Goal: Information Seeking & Learning: Find specific fact

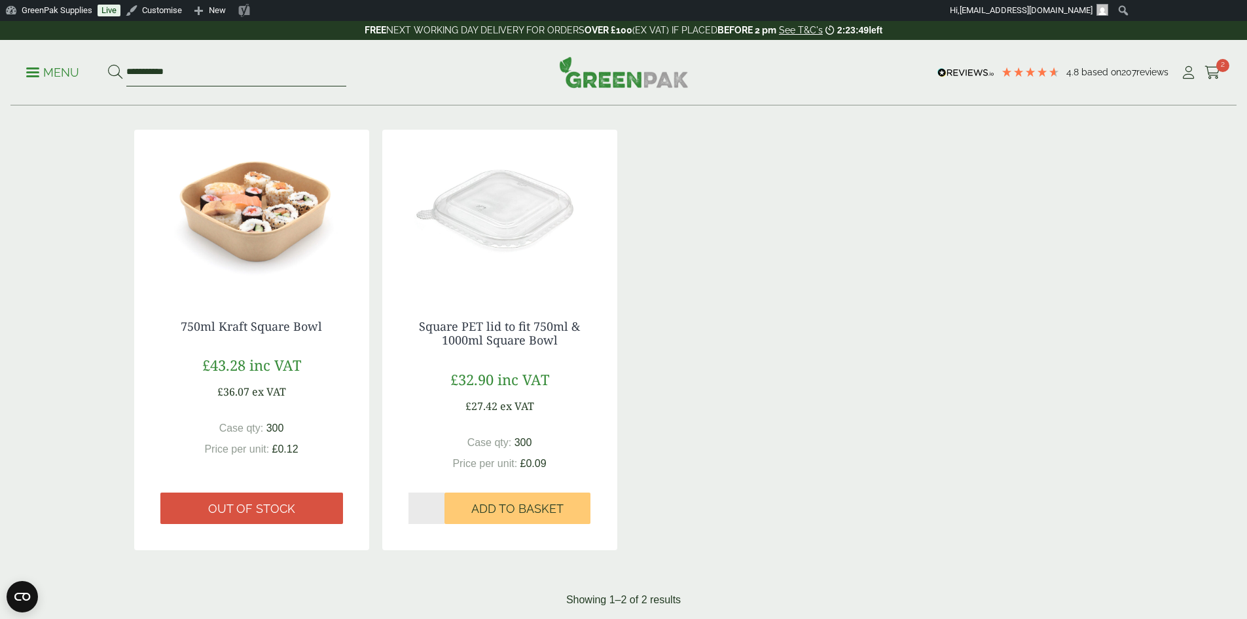
drag, startPoint x: 212, startPoint y: 64, endPoint x: 81, endPoint y: 58, distance: 131.1
click at [81, 59] on ul "**********" at bounding box center [186, 73] width 320 height 28
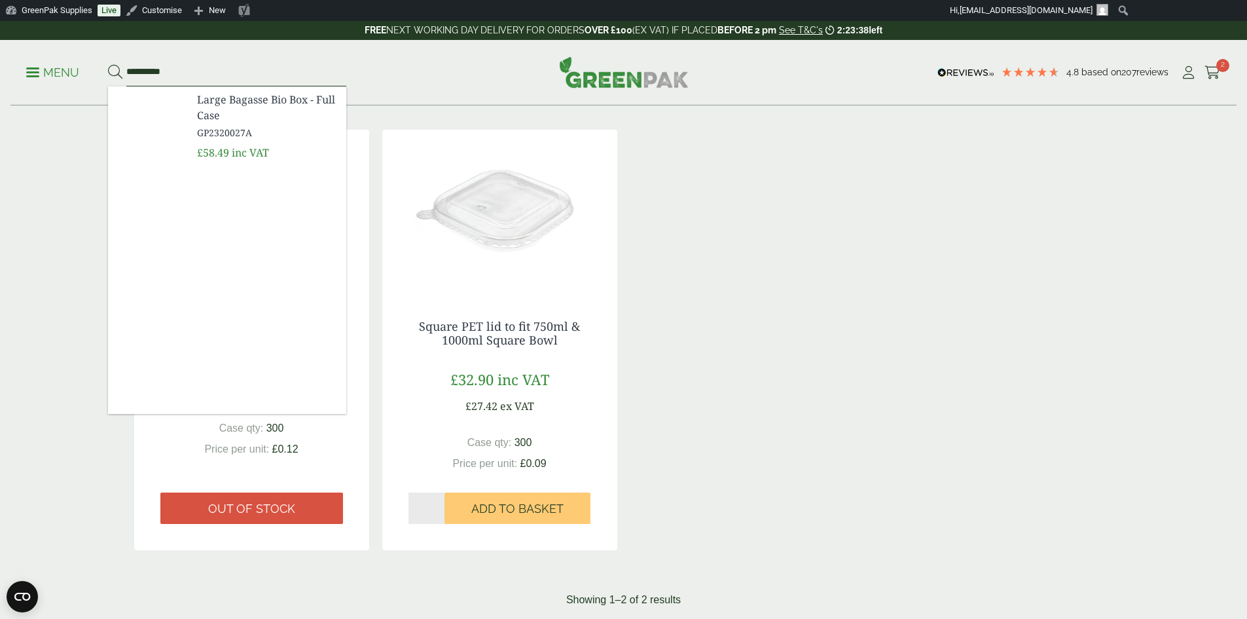
type input "**********"
click at [220, 104] on span "Large Bagasse Bio Box - Full Case" at bounding box center [266, 107] width 139 height 31
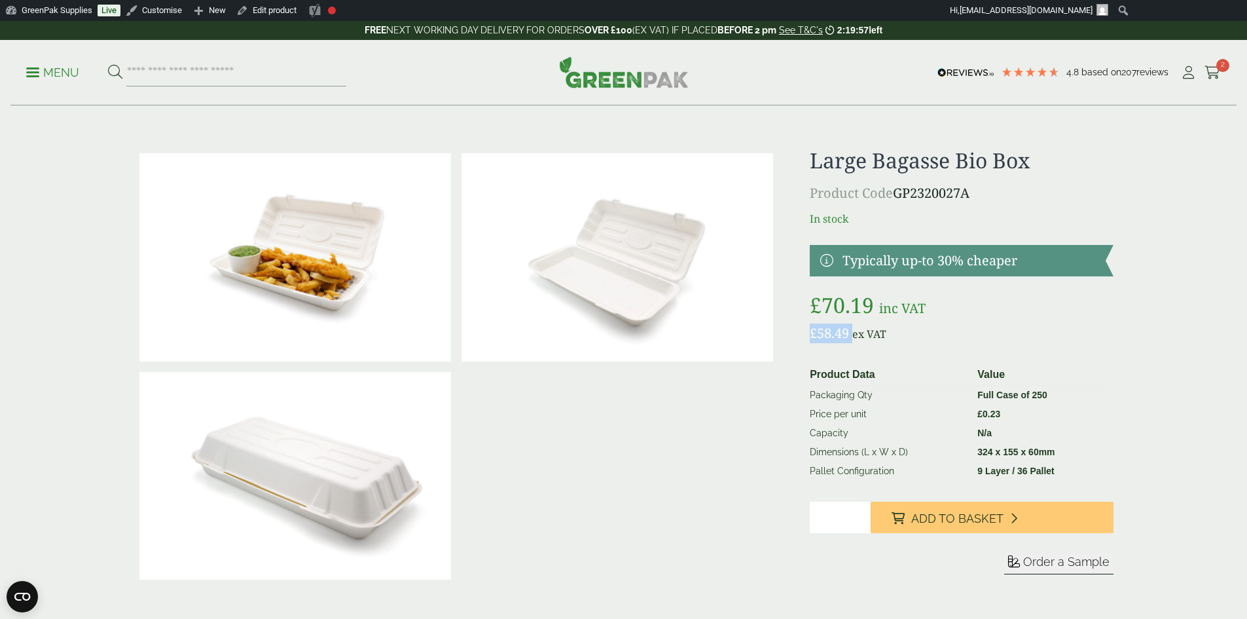
drag, startPoint x: 855, startPoint y: 335, endPoint x: 812, endPoint y: 333, distance: 43.3
click at [812, 333] on p "£ 58.49 ex VAT" at bounding box center [961, 333] width 303 height 20
click at [883, 337] on span "ex VAT" at bounding box center [870, 334] width 34 height 14
drag, startPoint x: 807, startPoint y: 162, endPoint x: 1038, endPoint y: 169, distance: 231.2
click at [1038, 169] on div "£" at bounding box center [623, 377] width 995 height 458
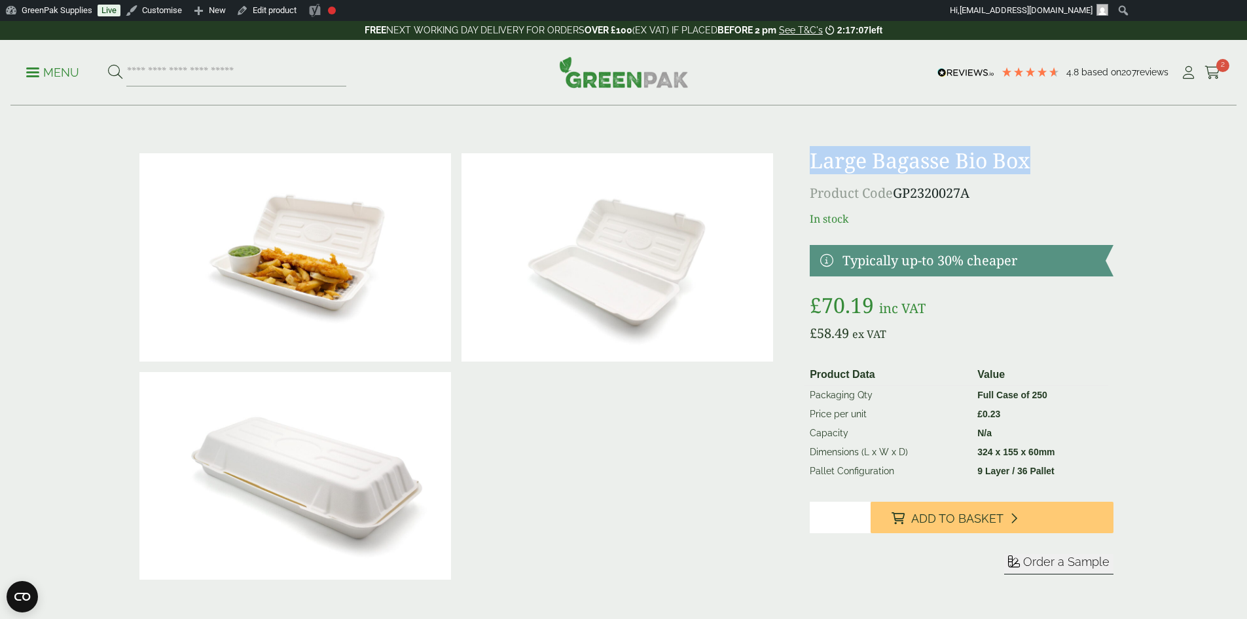
copy h1 "Large Bagasse Bio Box"
click at [906, 207] on div "Large Bagasse Bio Box Product Code GP2320027A In stock Typically up-to 30% chea…" at bounding box center [961, 377] width 303 height 458
drag, startPoint x: 994, startPoint y: 187, endPoint x: 900, endPoint y: 183, distance: 94.3
click at [900, 183] on p "Product Code GP2320027A" at bounding box center [961, 193] width 303 height 20
copy p "GP2320027A"
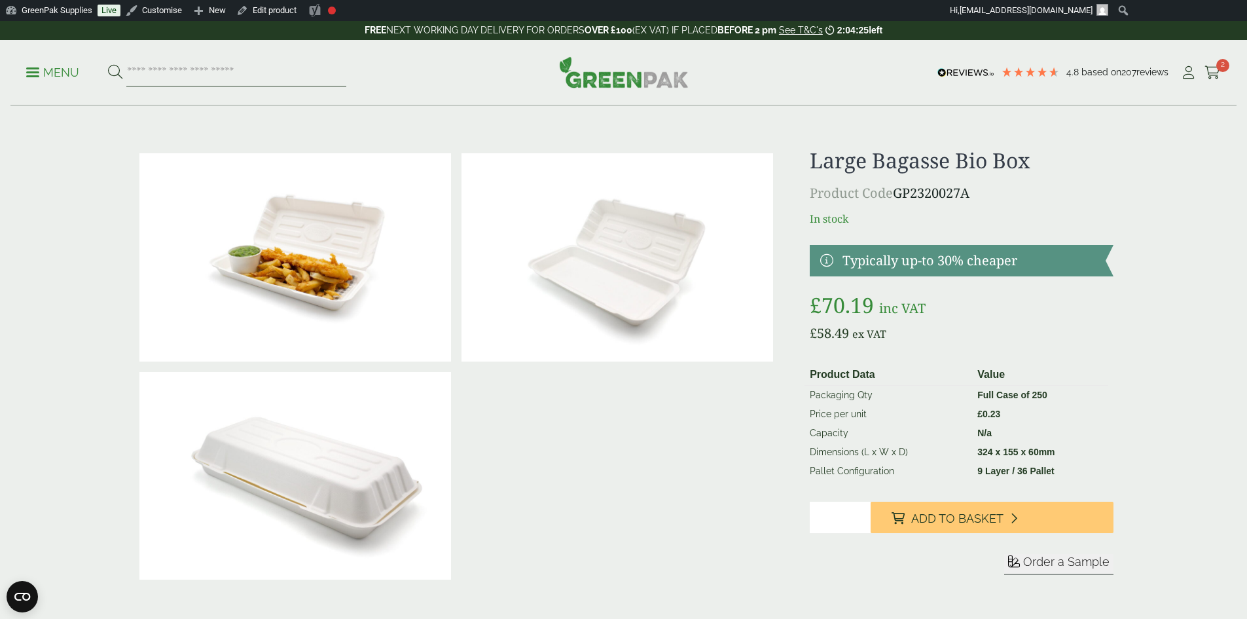
click at [194, 66] on input "search" at bounding box center [236, 73] width 220 height 28
type input "*"
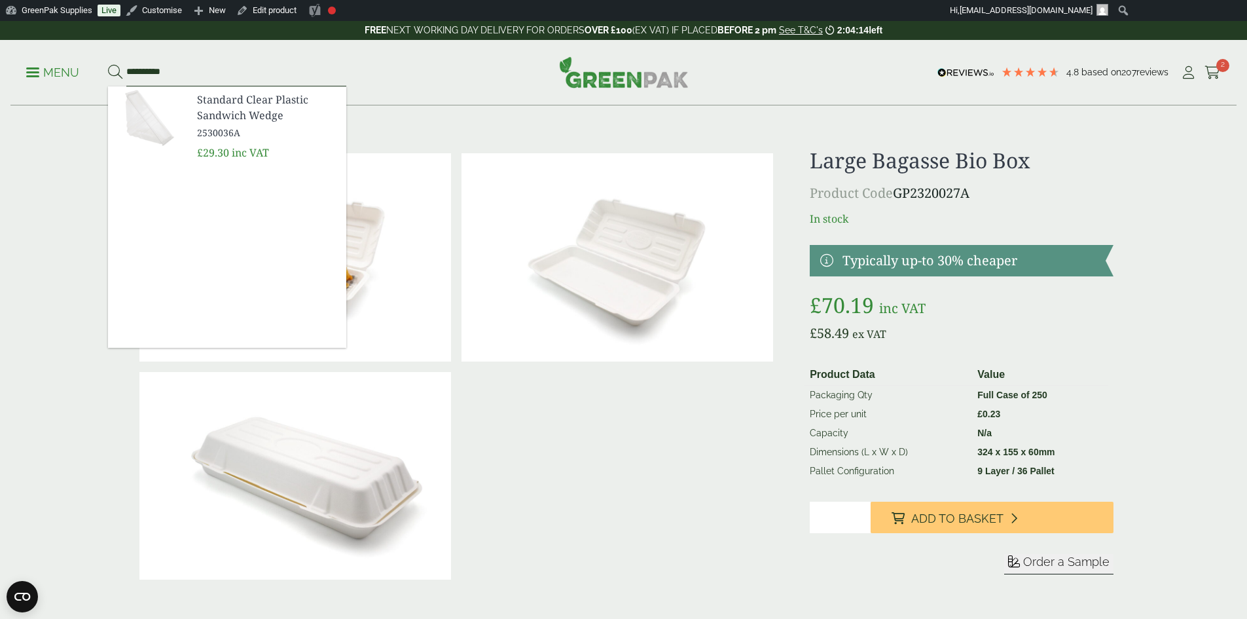
type input "**********"
click at [108, 64] on button at bounding box center [115, 72] width 14 height 17
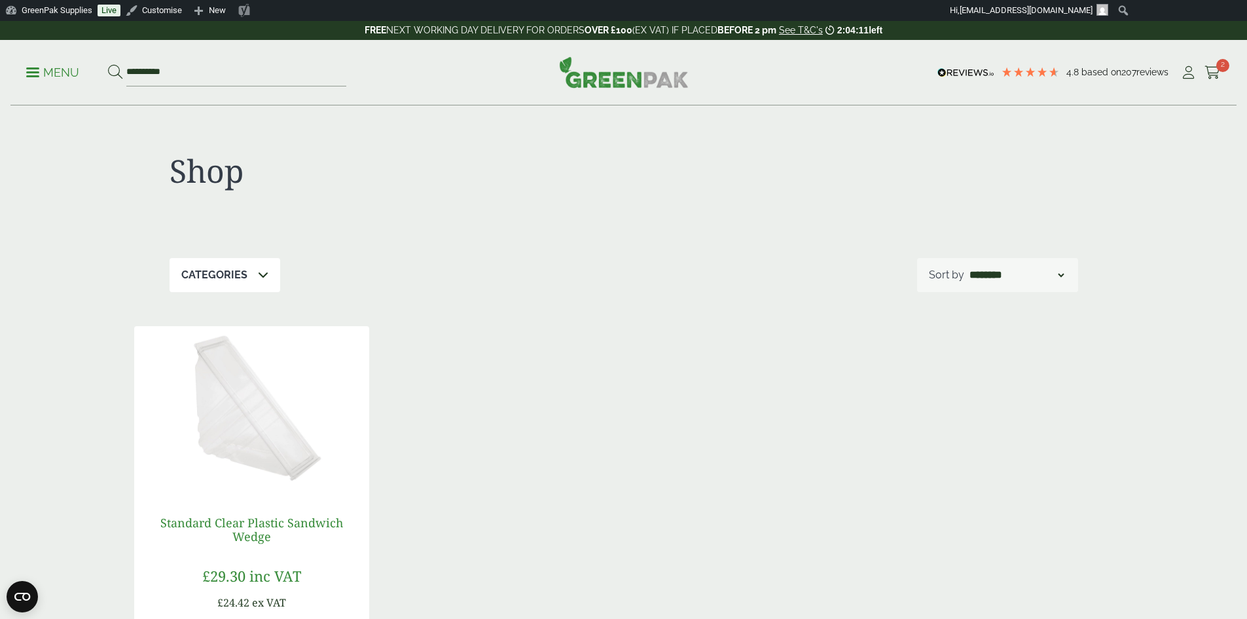
click at [219, 516] on link "Standard Clear Plastic Sandwich Wedge" at bounding box center [251, 530] width 183 height 30
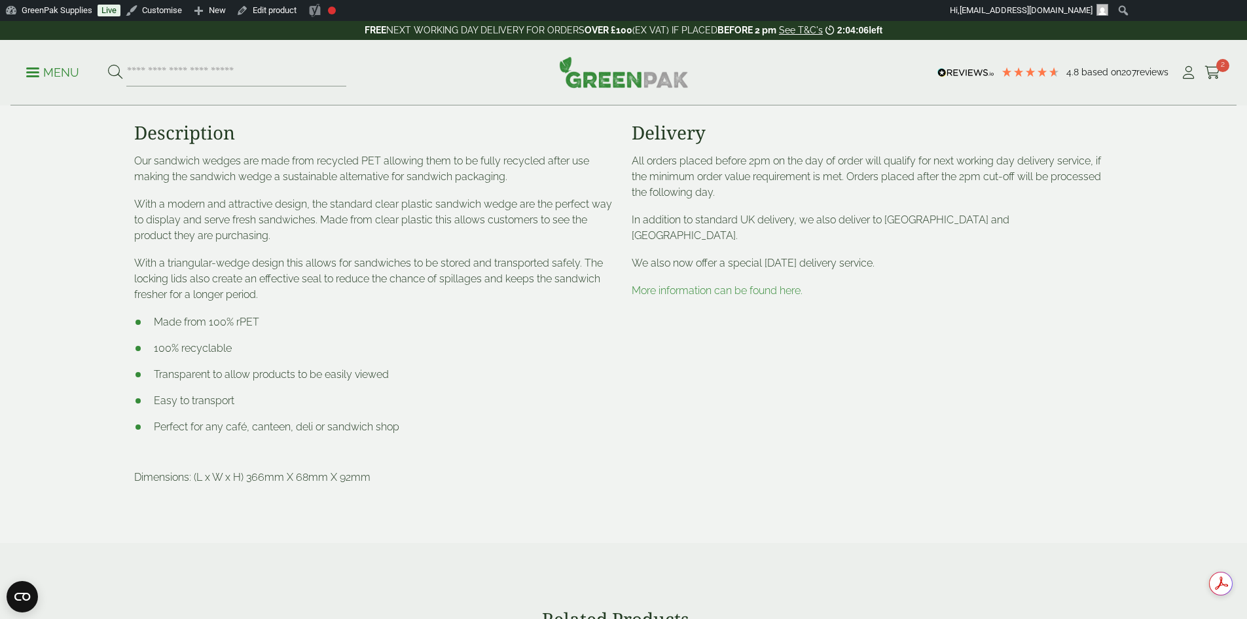
scroll to position [458, 0]
